Goal: Task Accomplishment & Management: Manage account settings

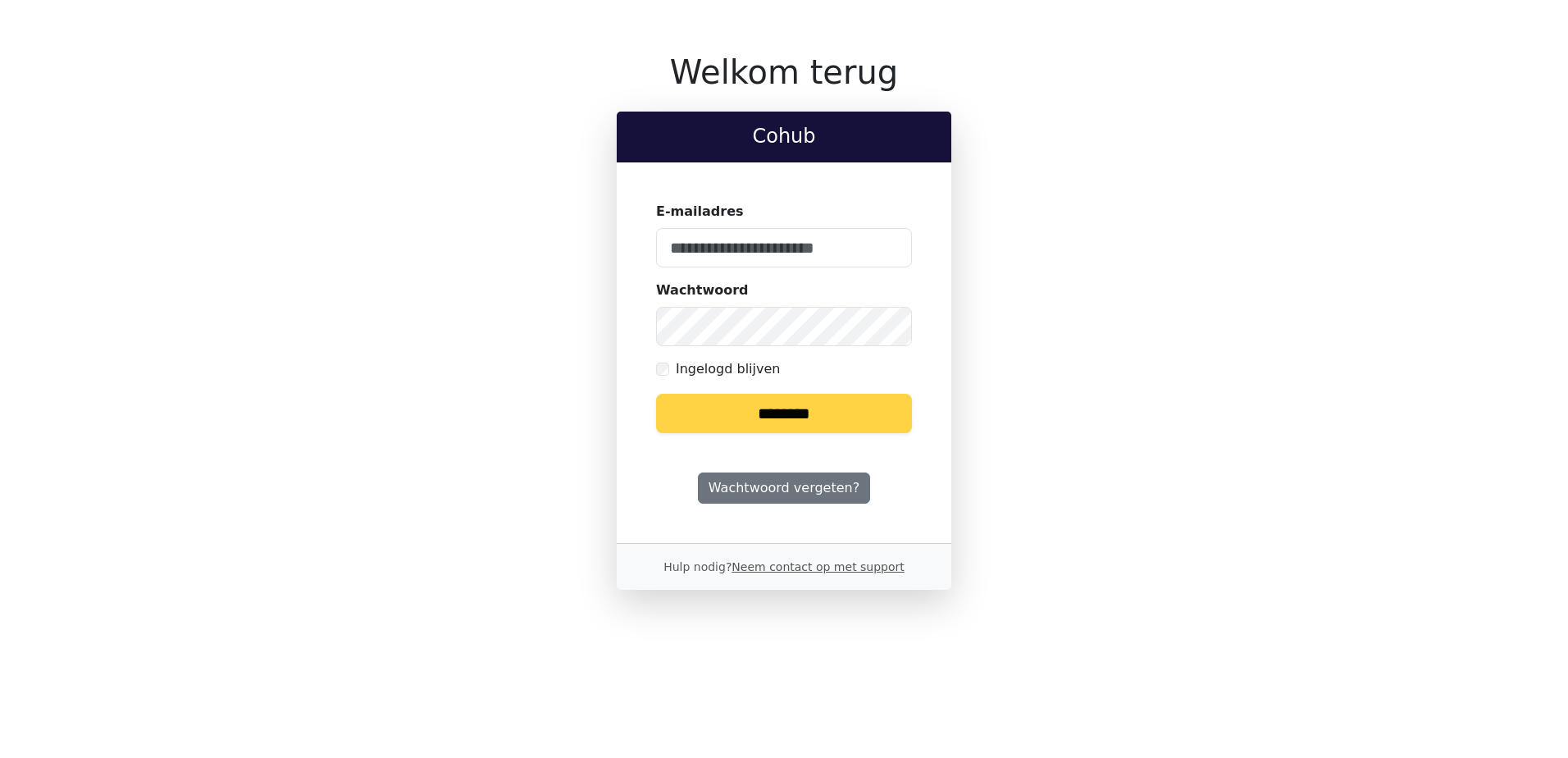
type input "**********"
click at [799, 423] on input "********" at bounding box center [783, 414] width 256 height 40
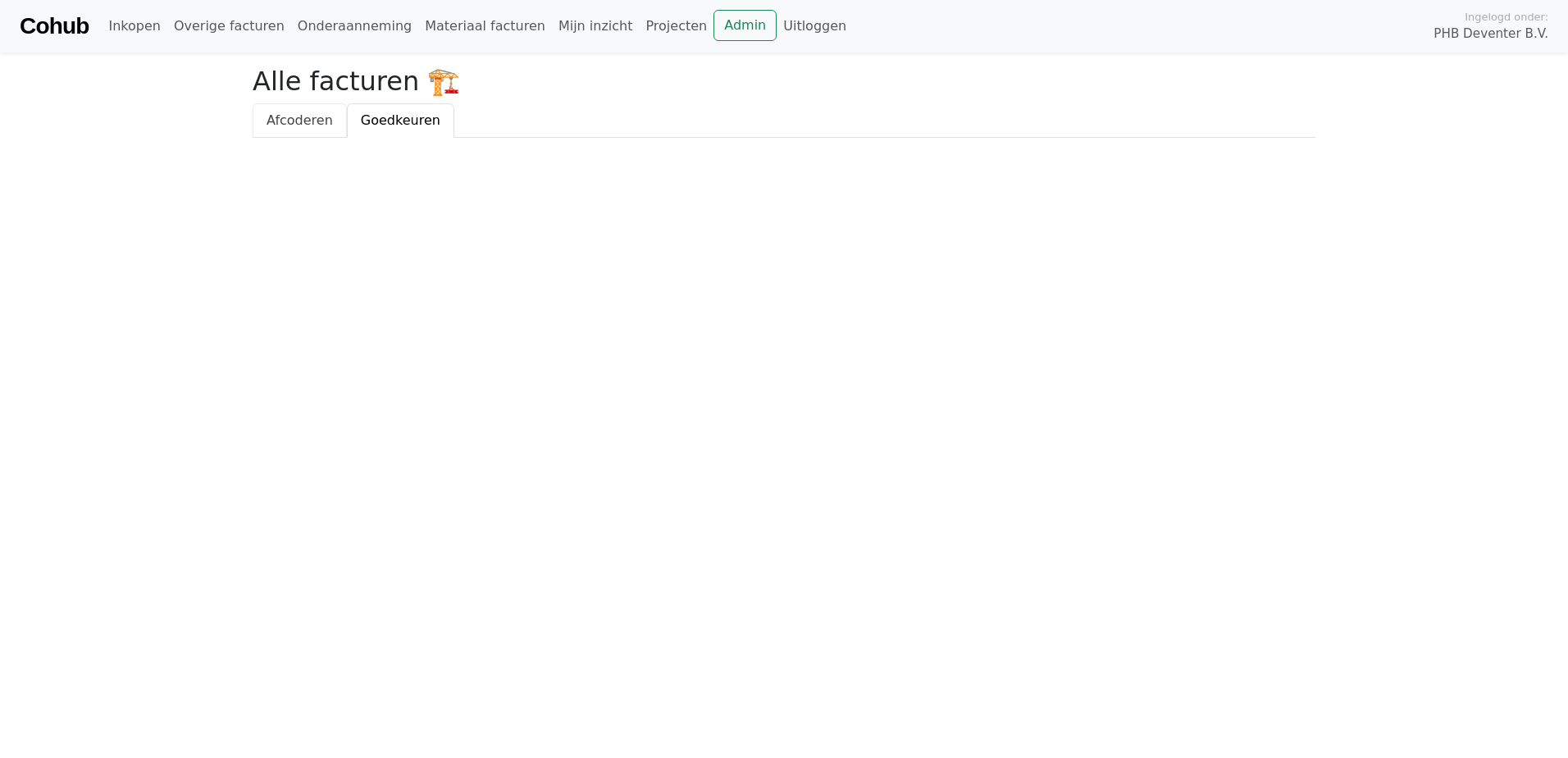
click at [294, 125] on span "Afcoderen" at bounding box center [300, 119] width 67 height 15
click at [411, 131] on link "Goedkeuren" at bounding box center [400, 120] width 107 height 34
